Goal: Information Seeking & Learning: Learn about a topic

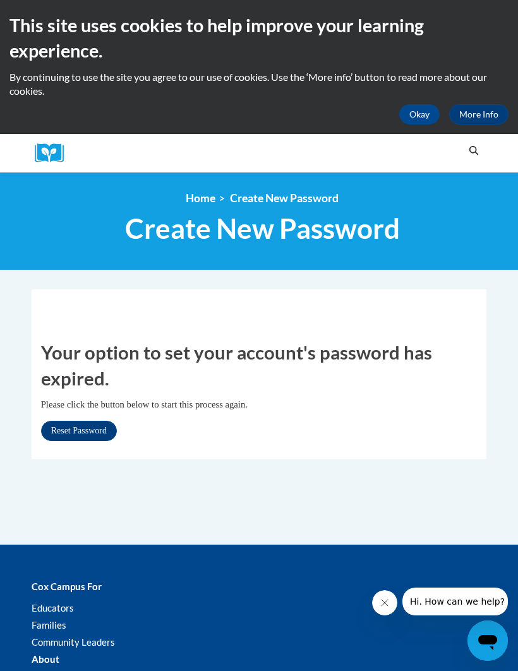
click at [421, 111] on button "Okay" at bounding box center [419, 114] width 40 height 20
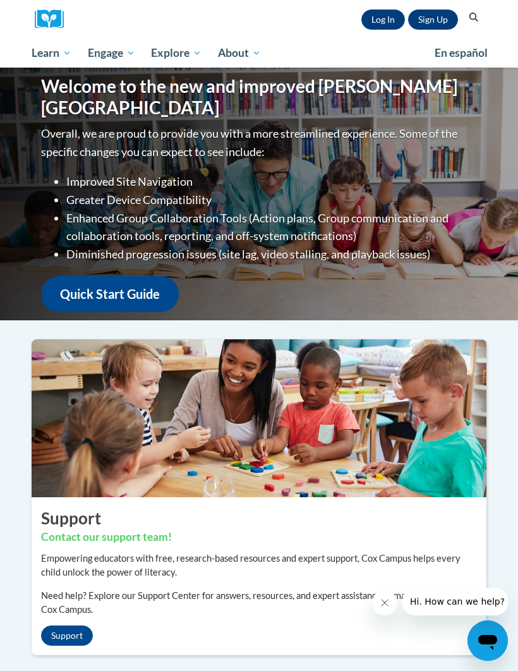
click at [392, 28] on link "Log In" at bounding box center [383, 19] width 44 height 20
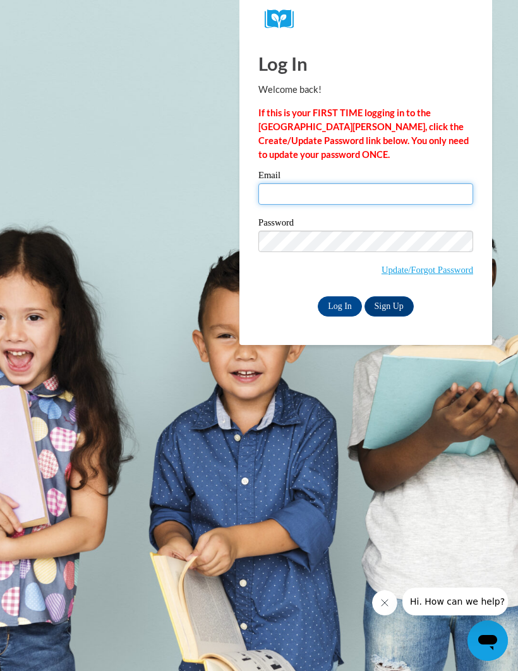
click at [418, 198] on input "Email" at bounding box center [365, 193] width 215 height 21
type input "Sharon_Paschal_nGVec"
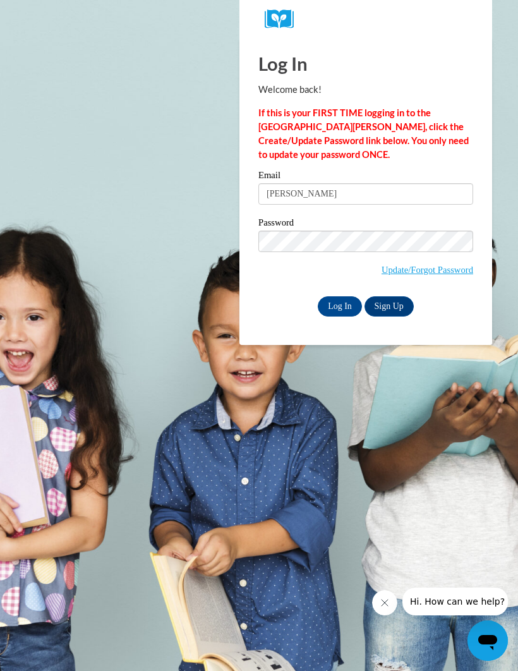
click at [340, 305] on input "Log In" at bounding box center [340, 306] width 44 height 20
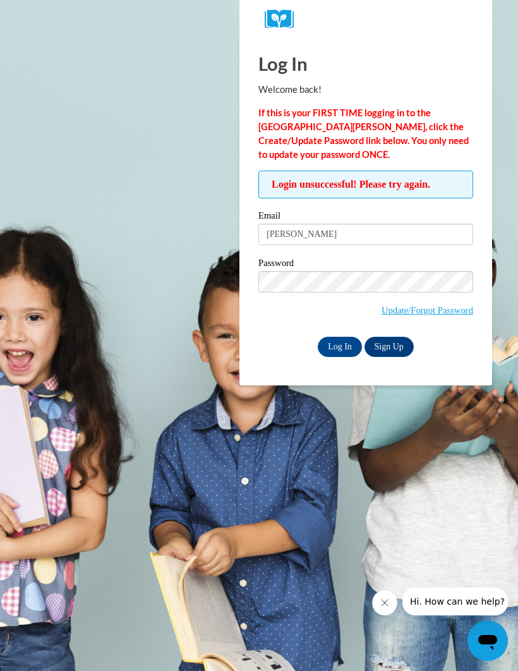
click at [341, 348] on input "Log In" at bounding box center [340, 347] width 44 height 20
click at [385, 243] on input "[PERSON_NAME]" at bounding box center [365, 234] width 215 height 21
click at [406, 230] on input "[PERSON_NAME]" at bounding box center [365, 234] width 215 height 21
click at [403, 234] on input "[PERSON_NAME]" at bounding box center [365, 234] width 215 height 21
type input "S"
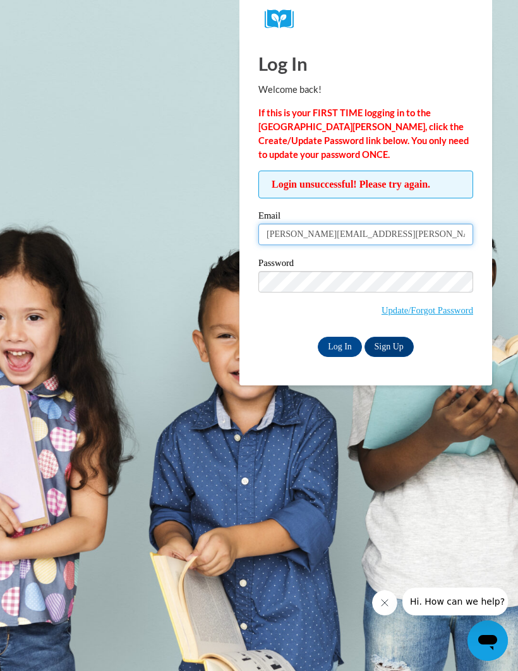
type input "paschal.sharon.d@muscogee.k12.ga.us"
click at [346, 350] on input "Log In" at bounding box center [340, 347] width 44 height 20
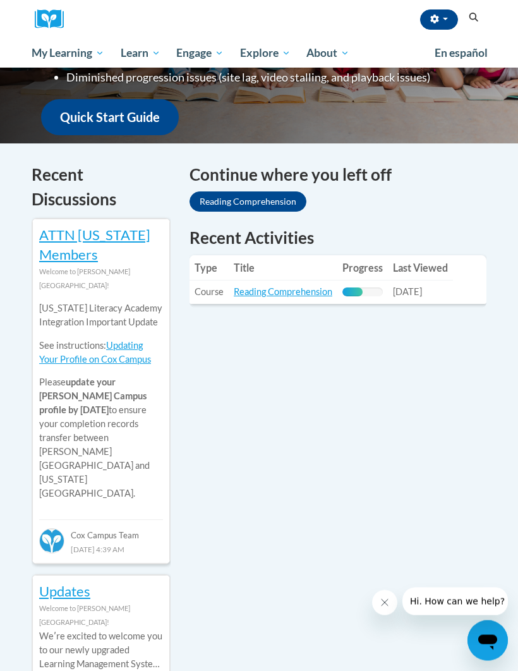
scroll to position [331, 0]
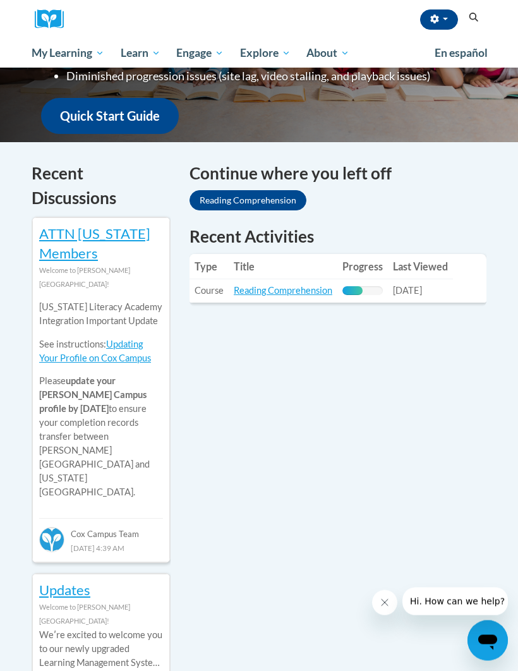
click at [300, 294] on link "Reading Comprehension" at bounding box center [283, 291] width 99 height 11
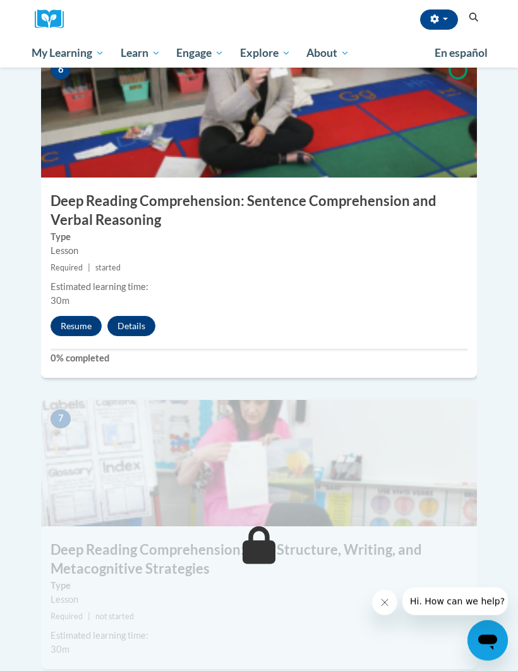
scroll to position [1979, 0]
click at [90, 316] on button "Resume" at bounding box center [76, 326] width 51 height 20
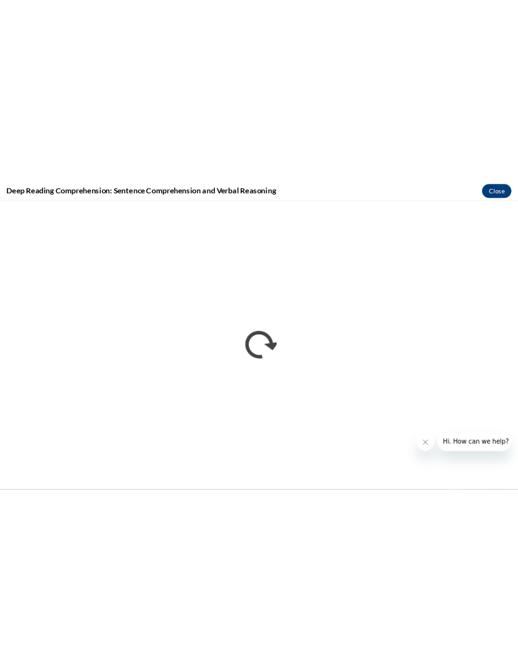
scroll to position [2186, 0]
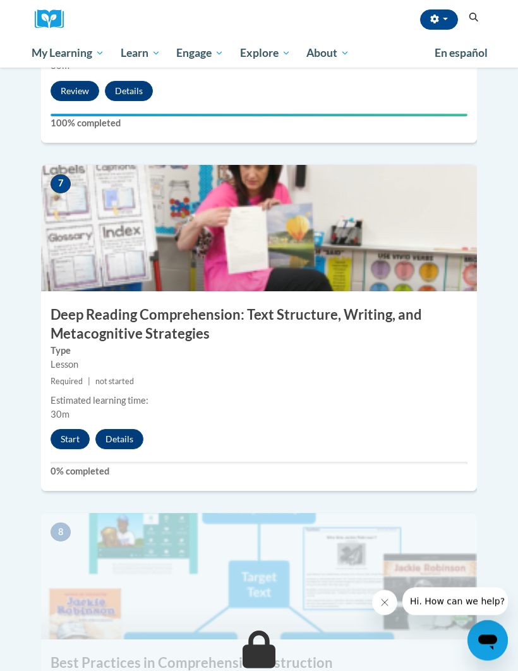
scroll to position [2214, 0]
click at [56, 429] on button "Start" at bounding box center [70, 439] width 39 height 20
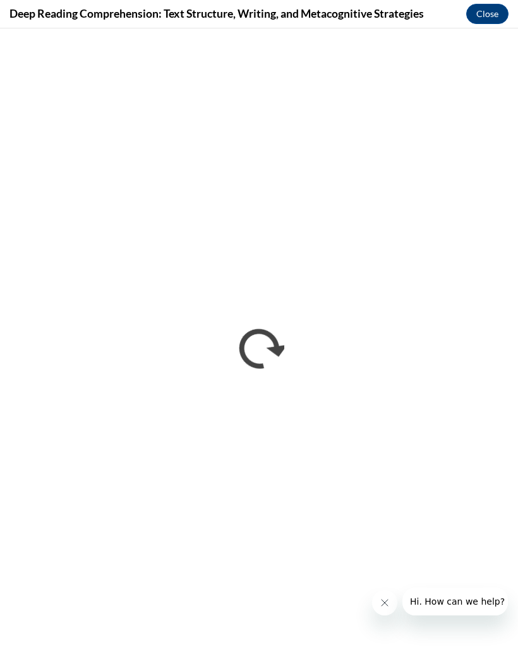
scroll to position [2236, 0]
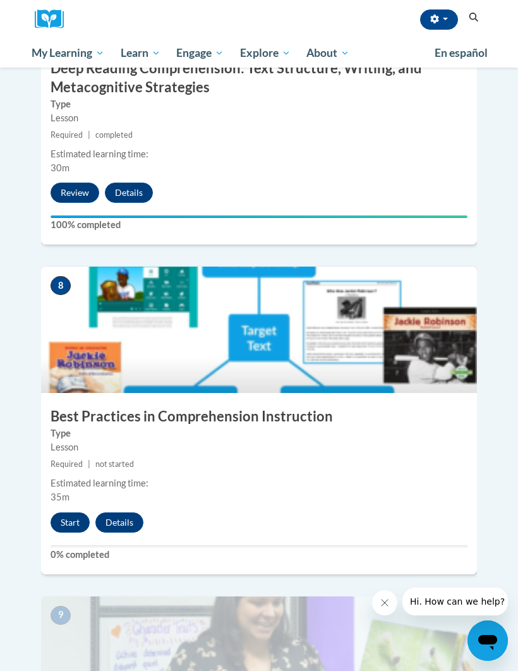
scroll to position [2462, 0]
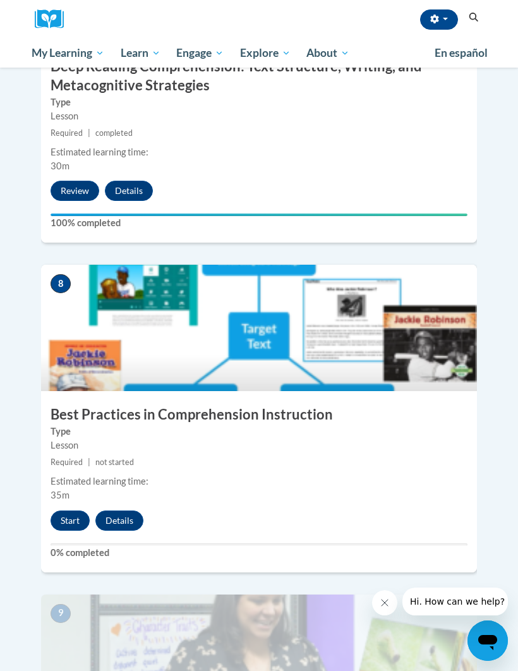
click at [76, 511] on button "Start" at bounding box center [70, 521] width 39 height 20
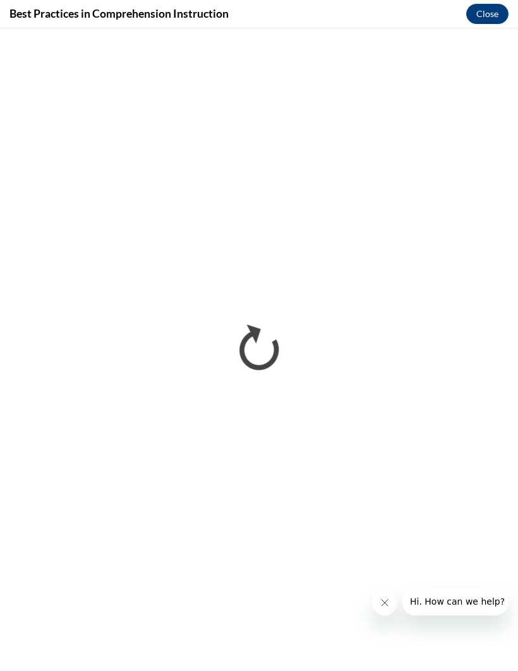
scroll to position [2461, 0]
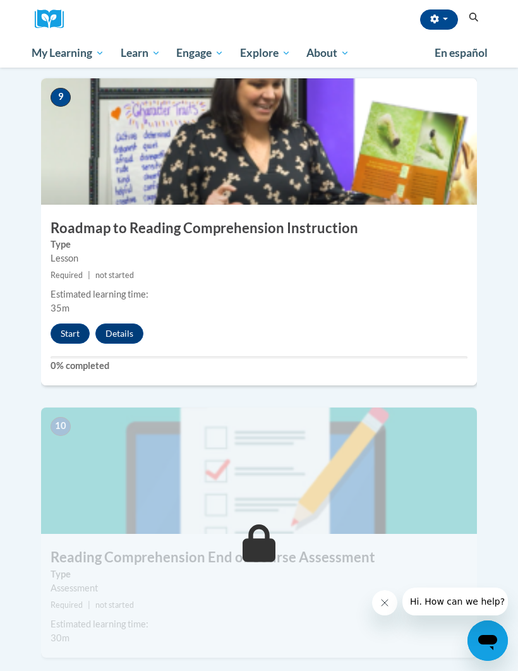
scroll to position [2978, 0]
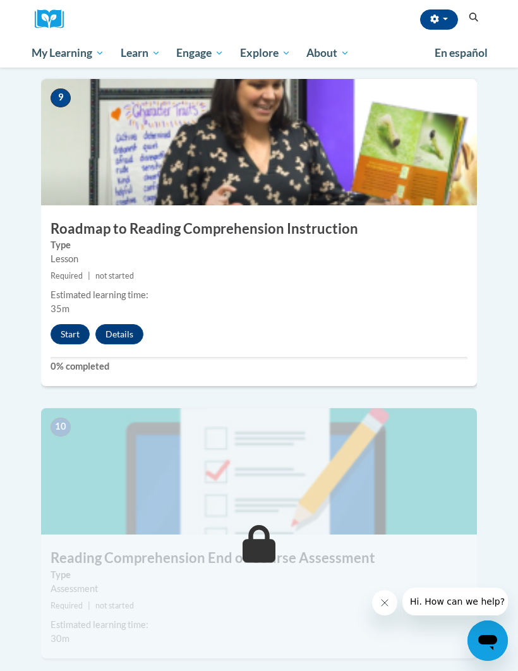
click at [79, 324] on button "Start" at bounding box center [70, 334] width 39 height 20
